Goal: Find specific page/section: Find specific page/section

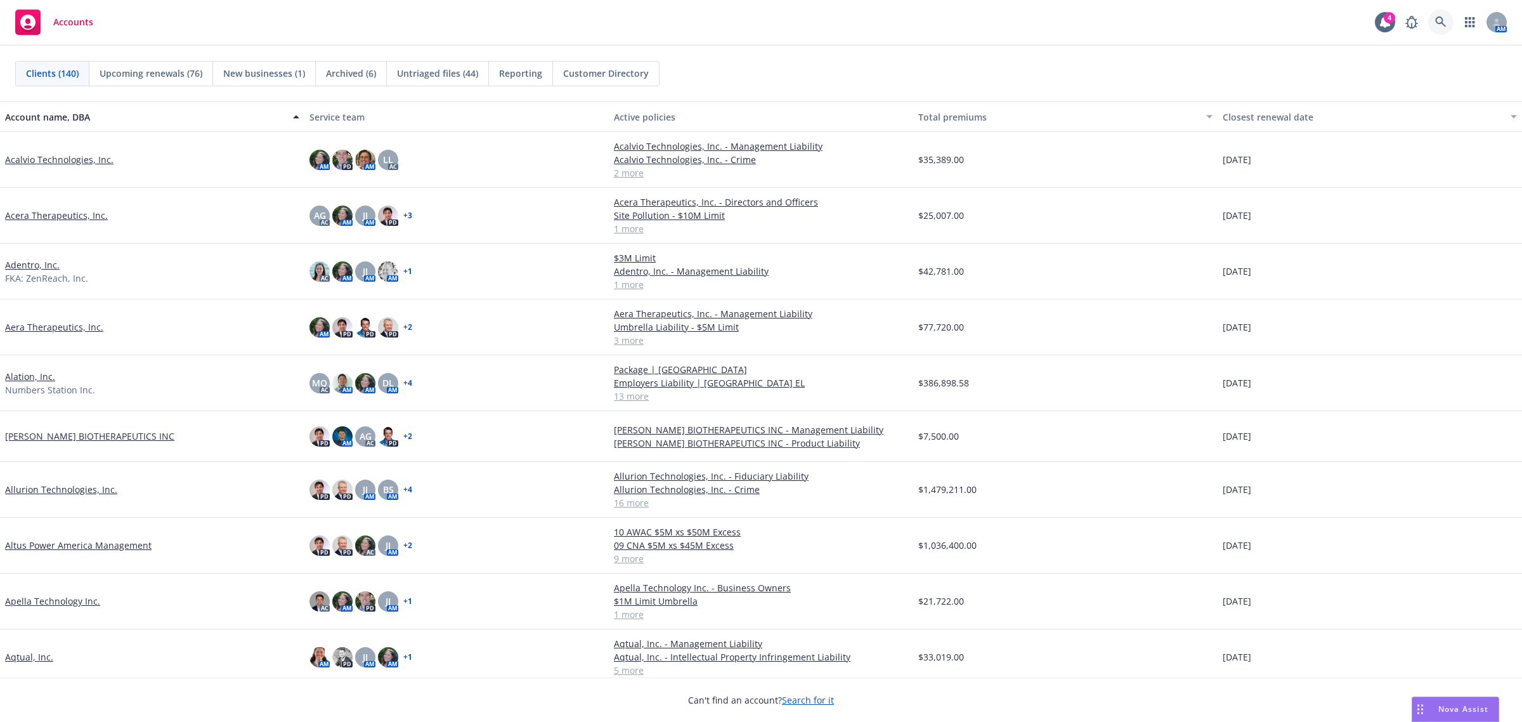
click at [1433, 16] on link at bounding box center [1440, 22] width 25 height 25
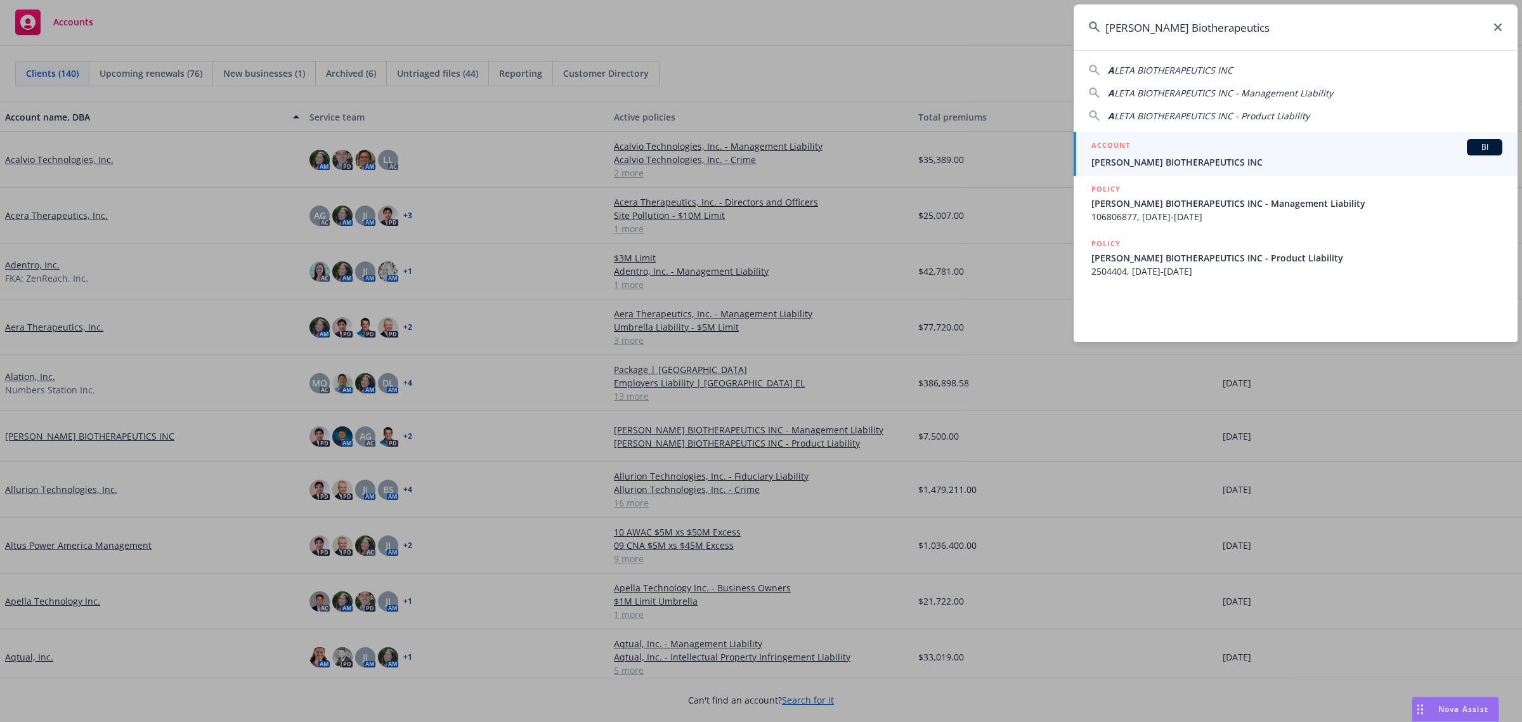
type input "[PERSON_NAME] Biotherapeutics"
click at [1141, 160] on span "[PERSON_NAME] BIOTHERAPEUTICS INC" at bounding box center [1296, 161] width 411 height 13
